Goal: Transaction & Acquisition: Purchase product/service

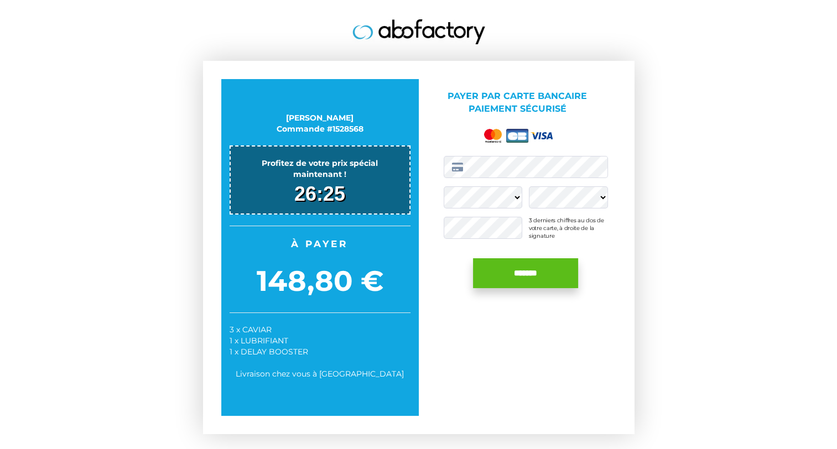
click at [496, 271] on input "*******" at bounding box center [525, 273] width 105 height 30
click at [425, 305] on div "[PERSON_NAME] Commande #1528568 Profitez de votre prix spécial maintenant ! 24:…" at bounding box center [419, 247] width 432 height 373
click at [498, 269] on input "*******" at bounding box center [525, 273] width 105 height 30
